Goal: Navigation & Orientation: Understand site structure

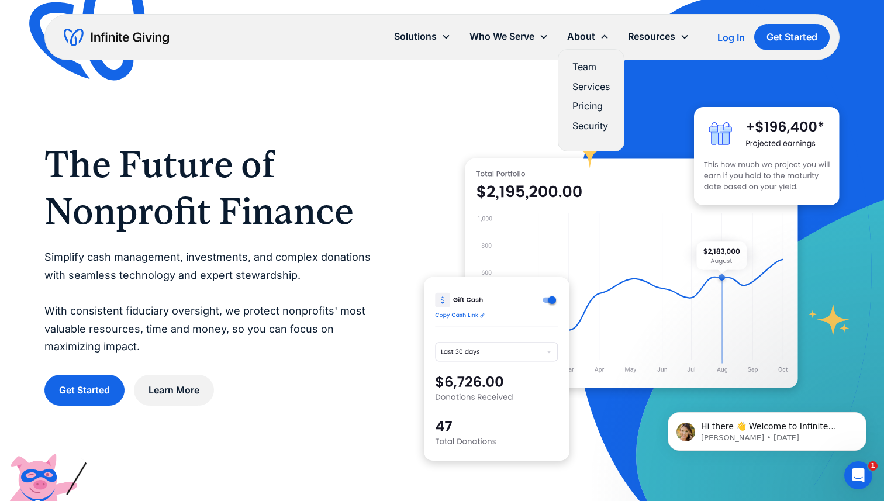
click at [586, 40] on div "About" at bounding box center [581, 37] width 28 height 16
click at [582, 64] on link "Team" at bounding box center [590, 67] width 37 height 16
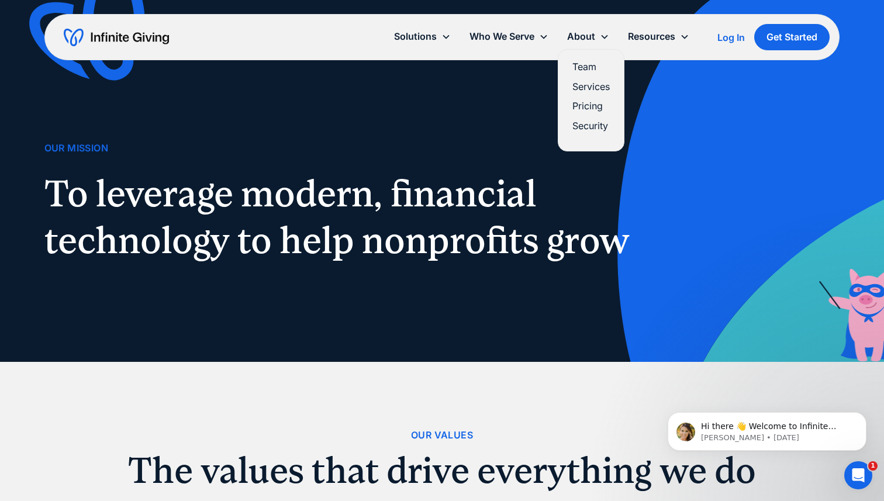
click at [588, 87] on link "Services" at bounding box center [590, 87] width 37 height 16
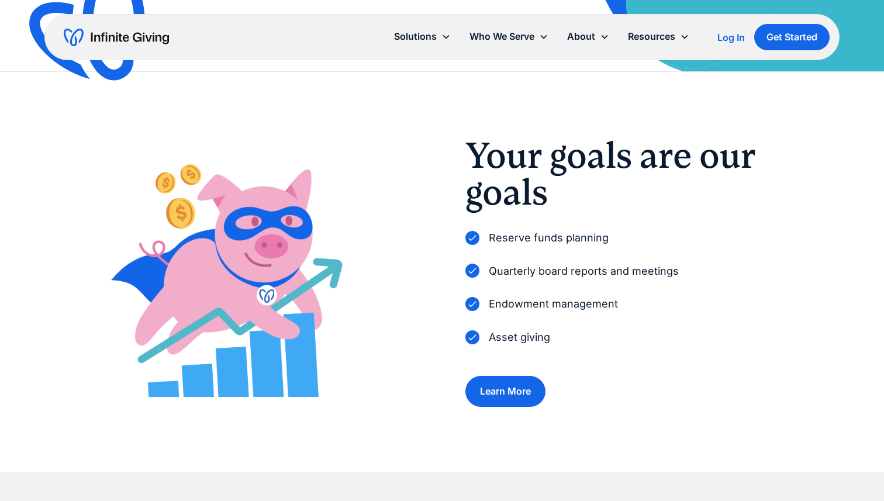
scroll to position [355, 0]
